Goal: Register for event/course

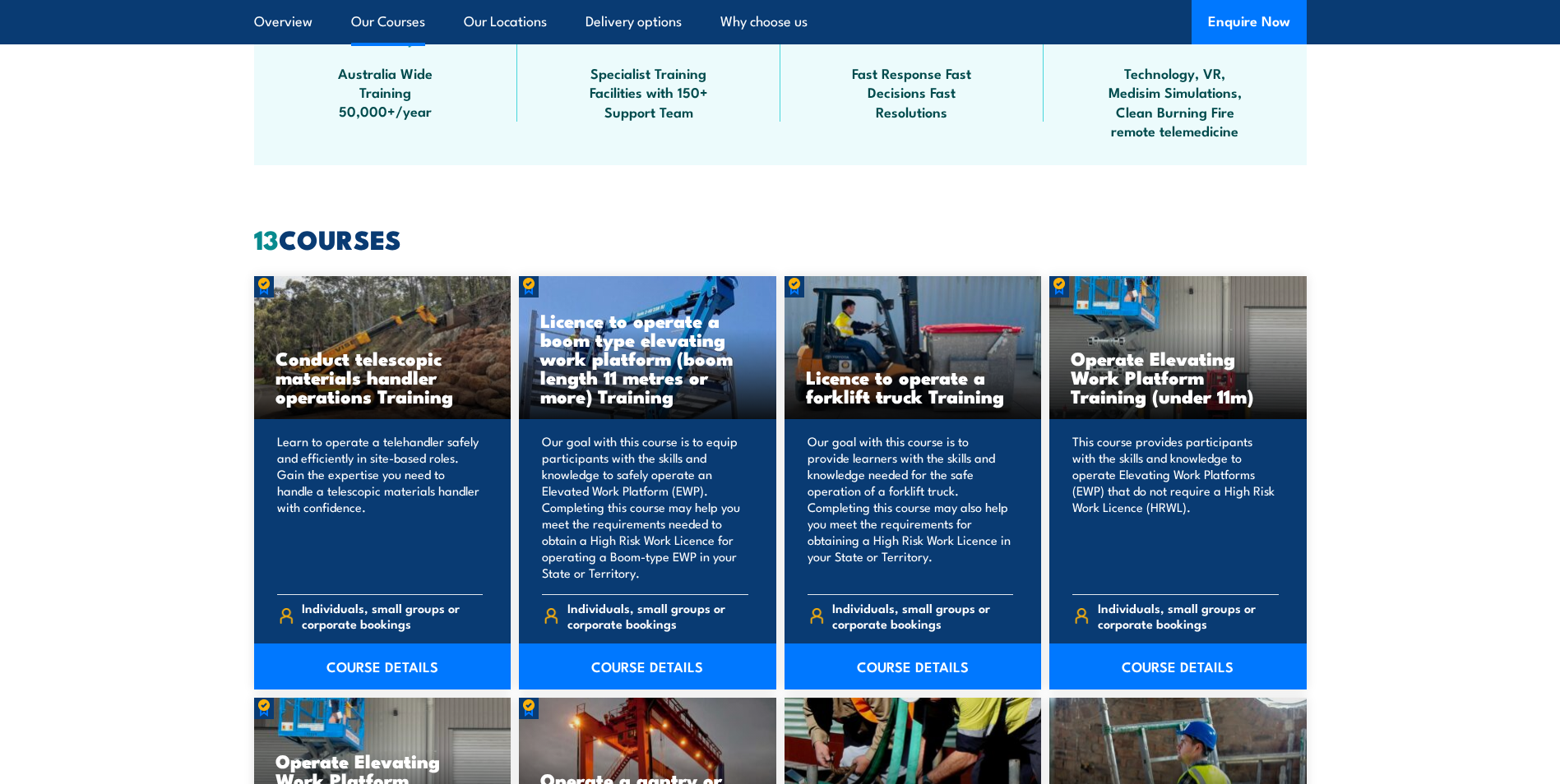
scroll to position [1150, 0]
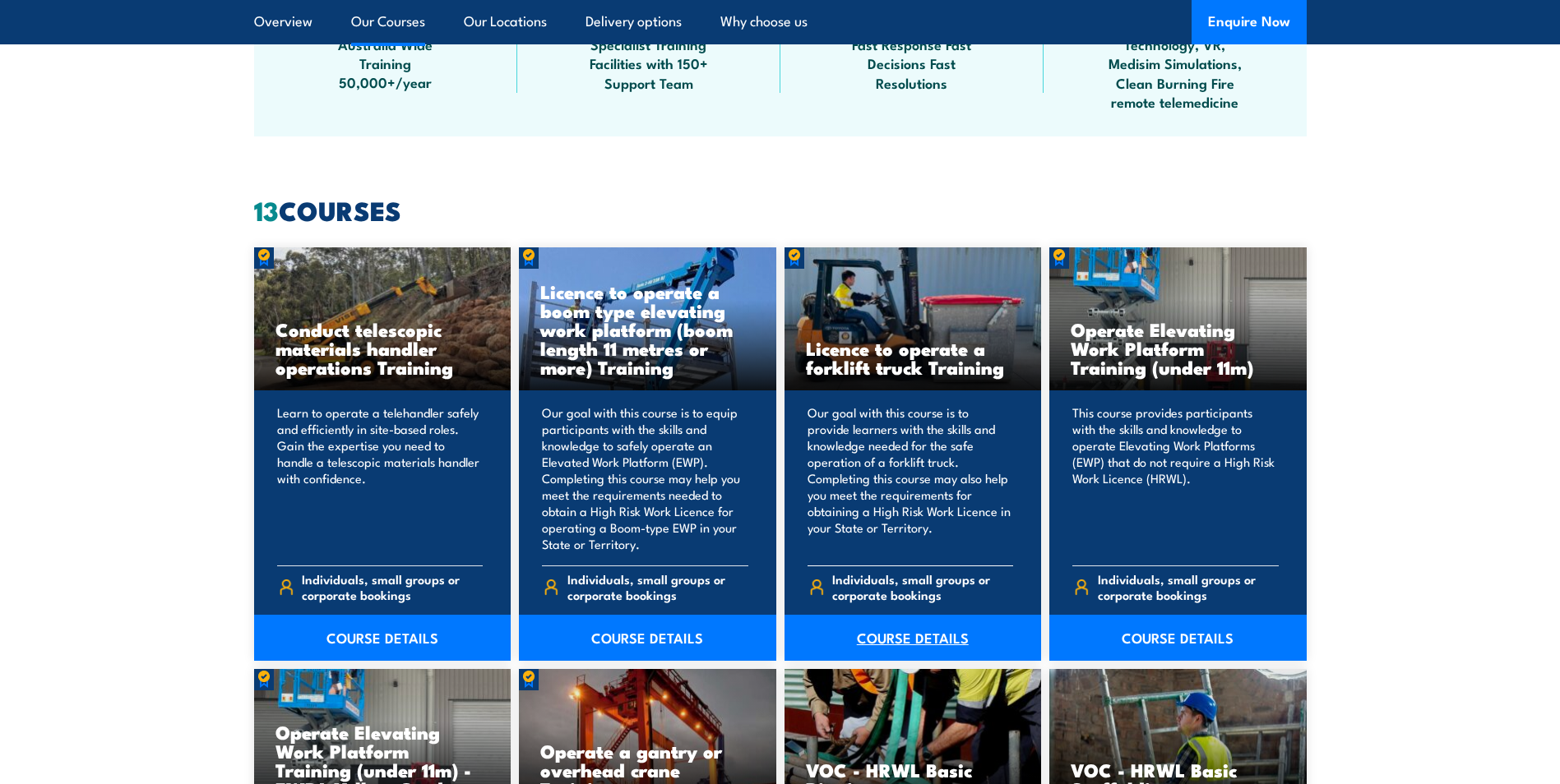
drag, startPoint x: 889, startPoint y: 640, endPoint x: 1012, endPoint y: 639, distance: 123.0
click at [889, 640] on link "COURSE DETAILS" at bounding box center [913, 638] width 257 height 46
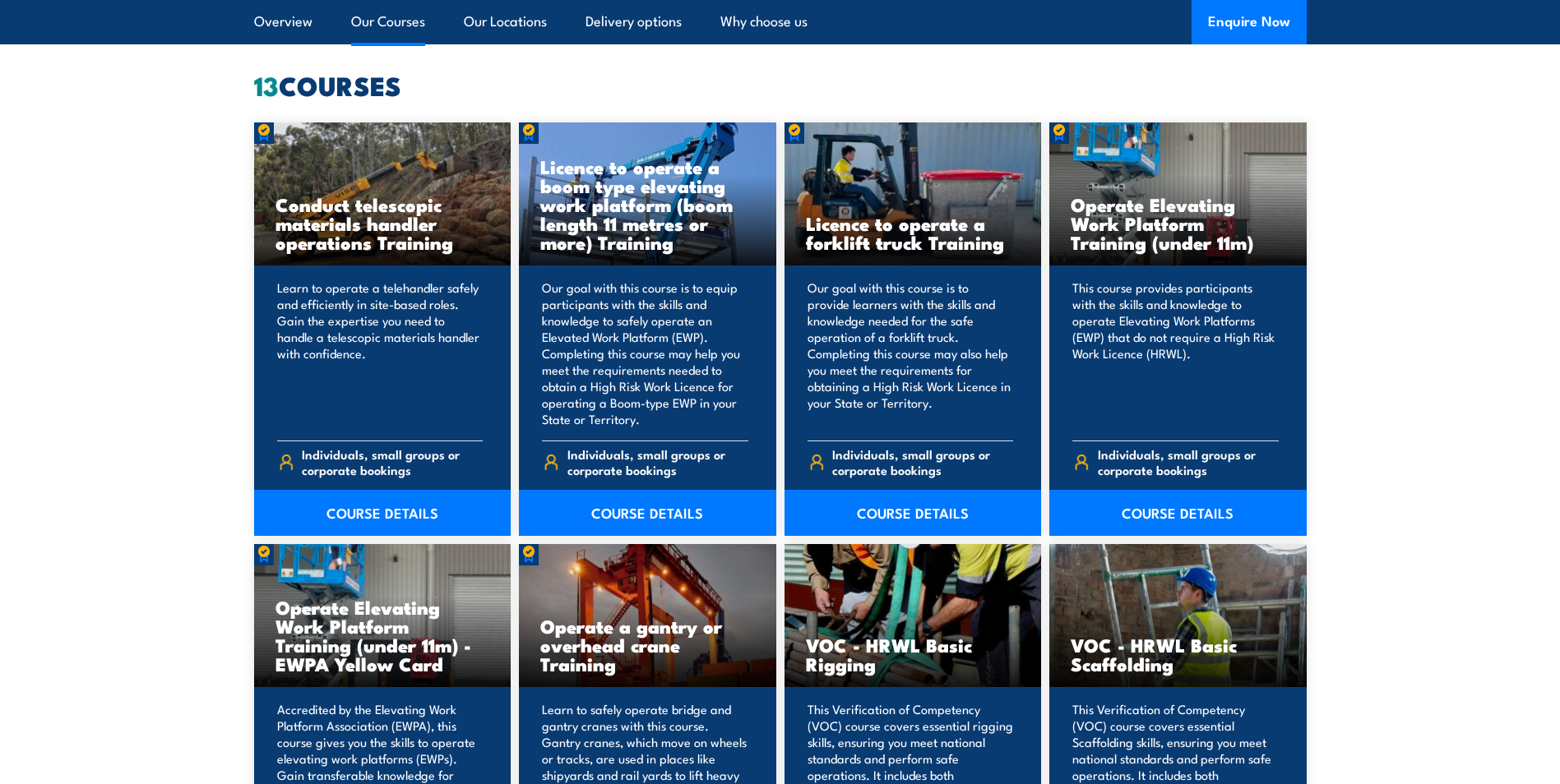
scroll to position [1315, 0]
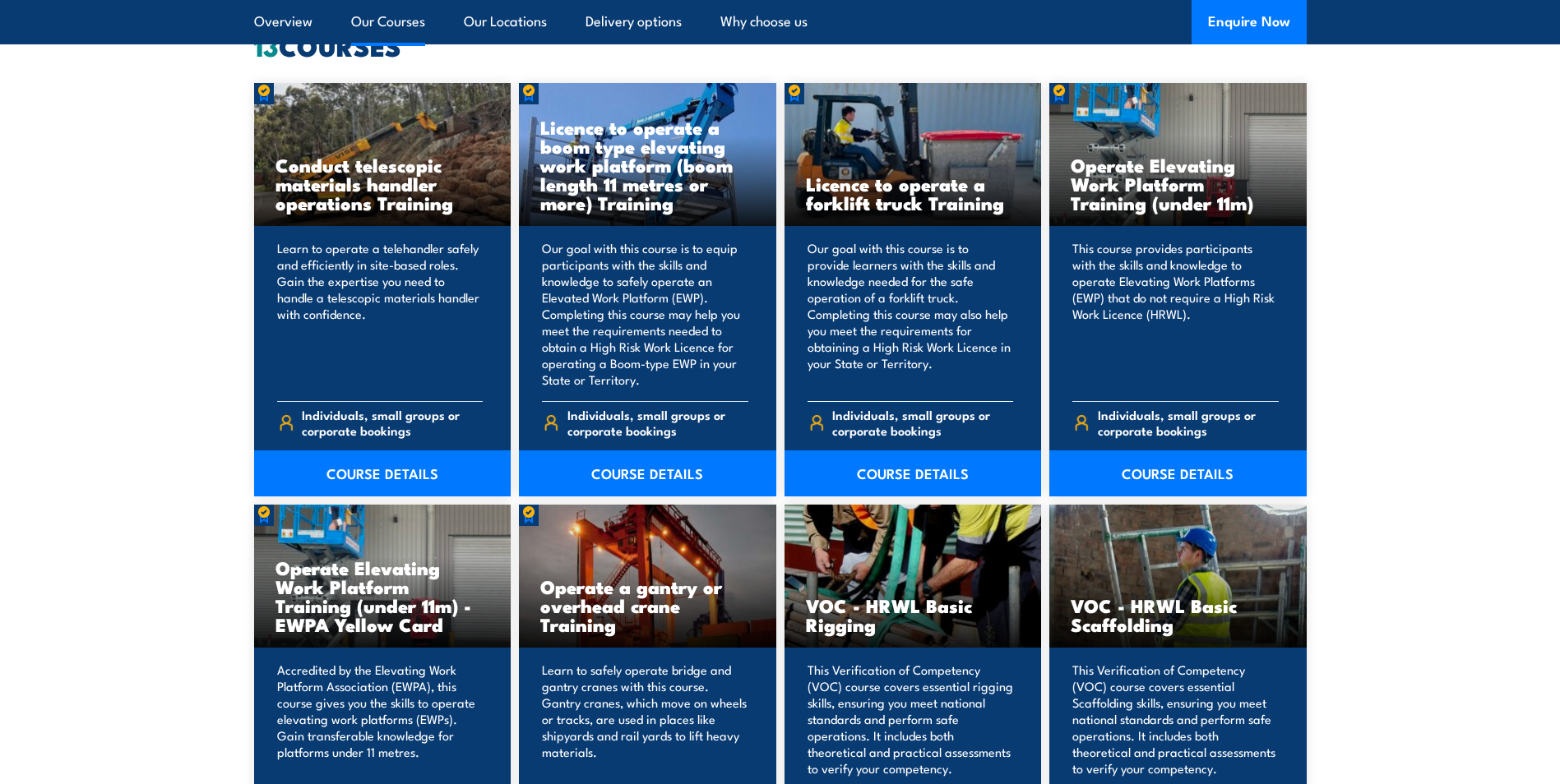
click at [872, 162] on div "Licence to operate a forklift truck Training" at bounding box center [913, 155] width 257 height 144
click at [884, 462] on link "COURSE DETAILS" at bounding box center [913, 474] width 257 height 46
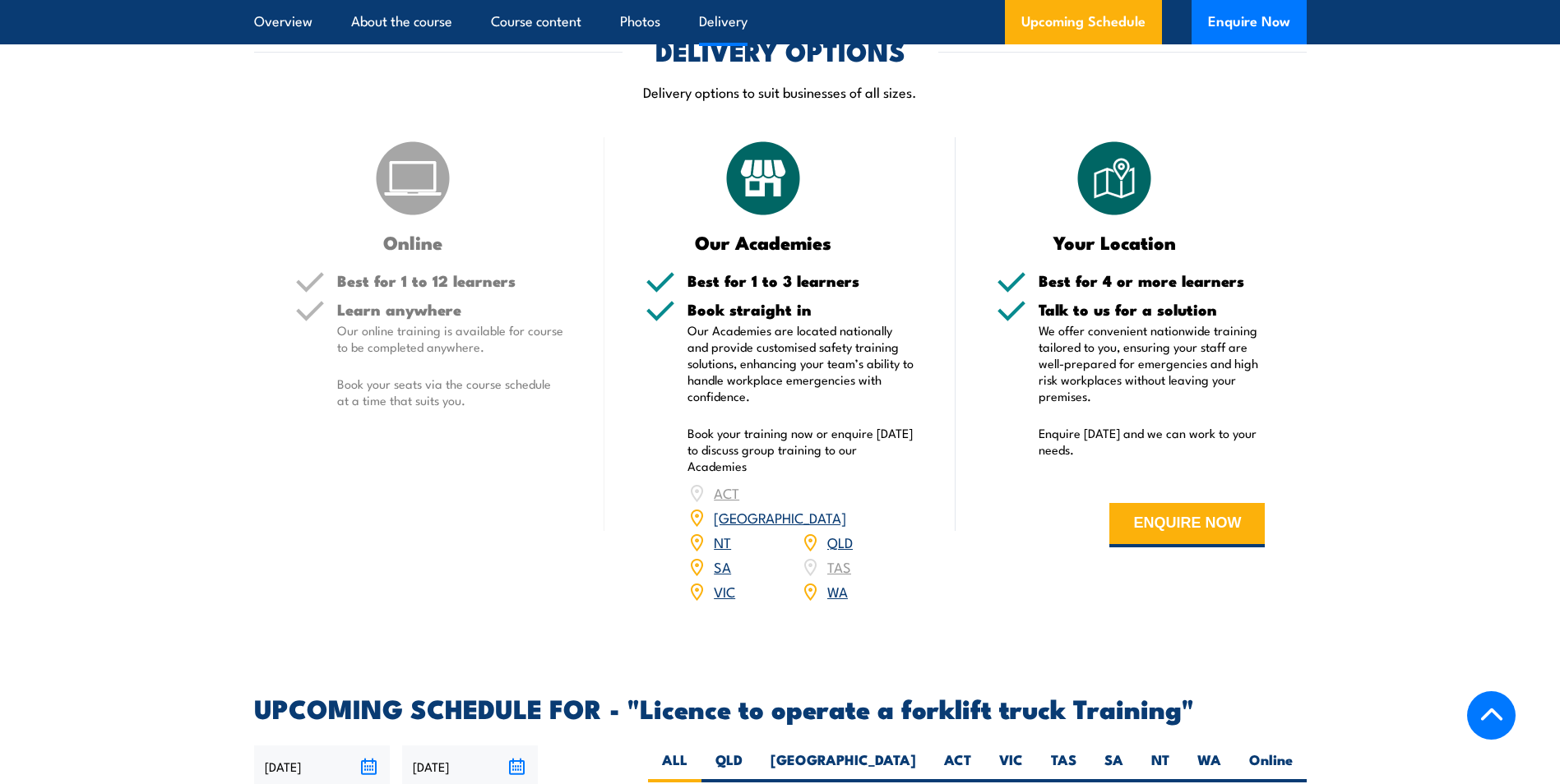
scroll to position [2055, 0]
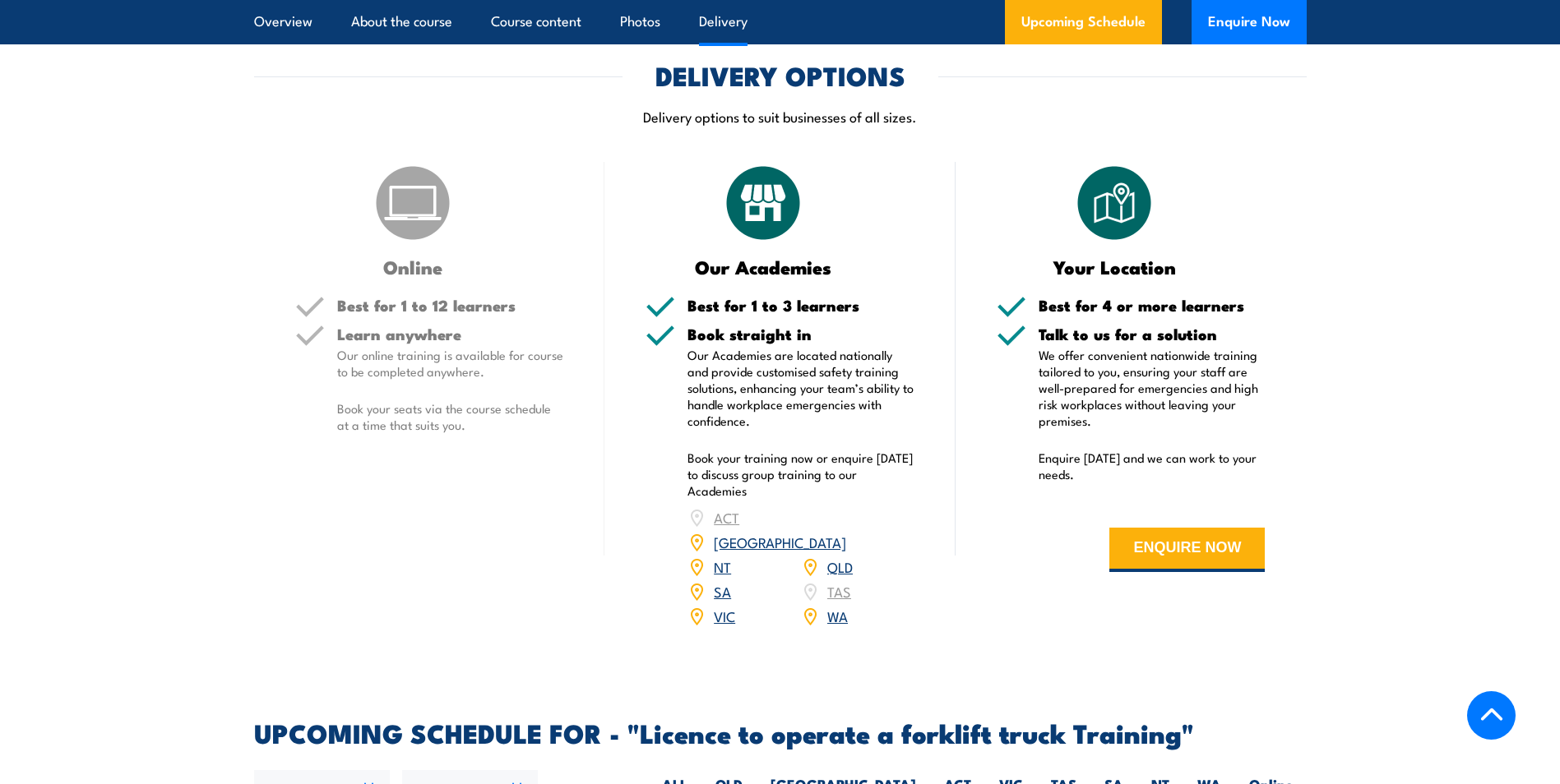
click at [141, 501] on section "DELIVERY OPTIONS Delivery options to suit businesses of all sizes. Online Best …" at bounding box center [780, 356] width 1560 height 586
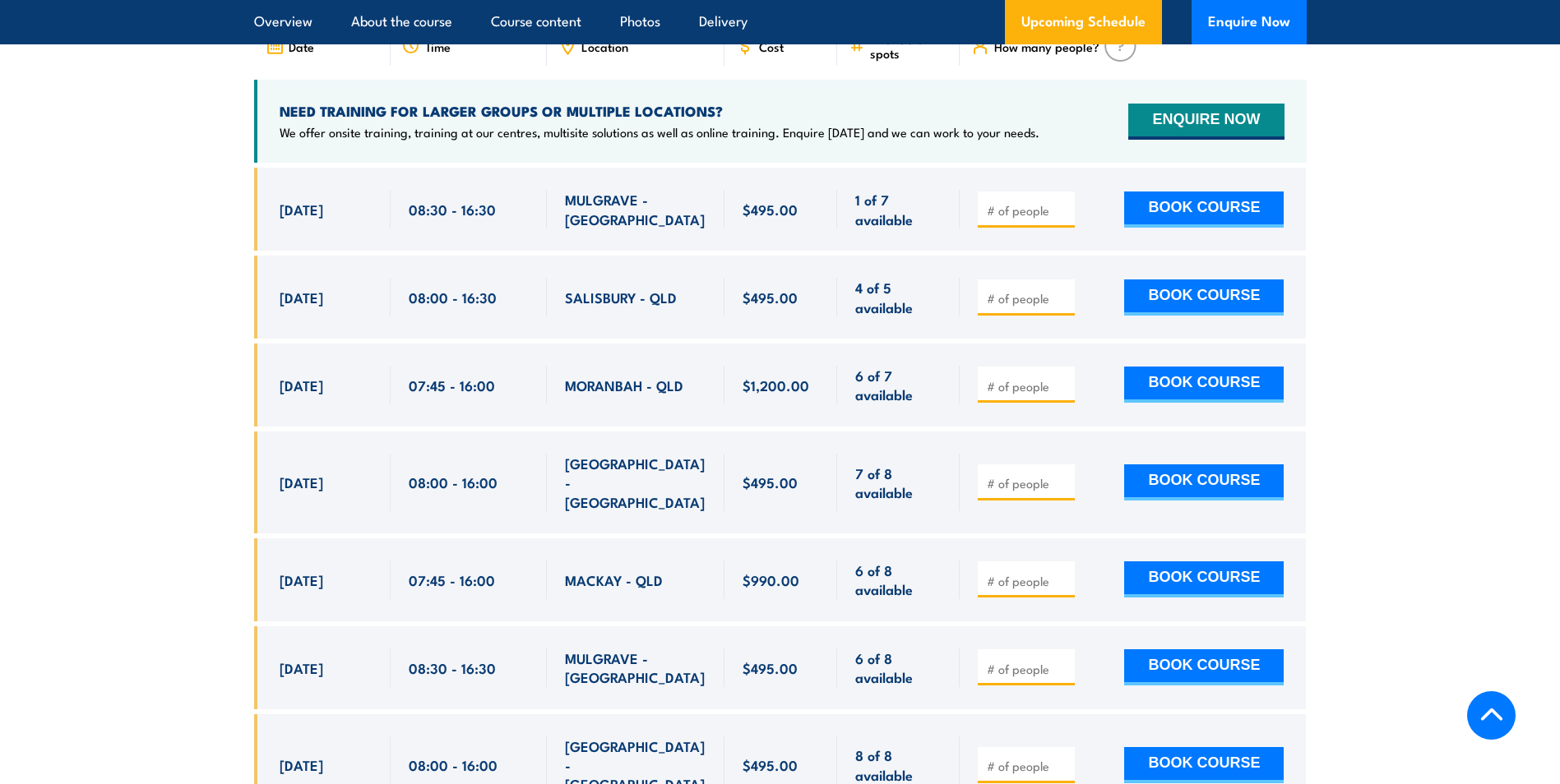
scroll to position [2860, 0]
